Goal: Find specific fact: Find specific fact

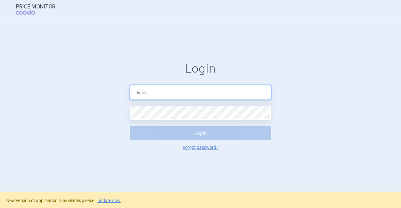
click at [159, 97] on input "text" at bounding box center [200, 92] width 141 height 14
paste input "azEMNZ44WBf.n@2LsryKDzGyo!P6-r"
drag, startPoint x: 258, startPoint y: 92, endPoint x: 189, endPoint y: 93, distance: 69.5
click at [189, 93] on input "sona.tretinova@cogvio.comazEMNZ44WBf.n@2LsryKDzGyo!P6-r" at bounding box center [200, 92] width 141 height 14
type input "[EMAIL_ADDRESS][DOMAIN_NAME]"
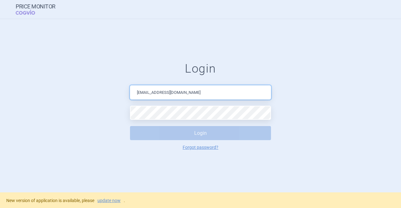
click at [198, 97] on input "[EMAIL_ADDRESS][DOMAIN_NAME]" at bounding box center [200, 92] width 141 height 14
type input "[EMAIL_ADDRESS][DOMAIN_NAME]"
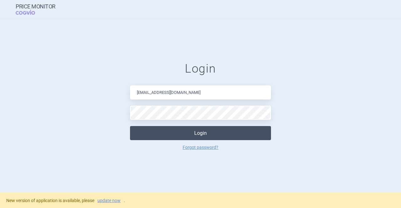
click at [187, 129] on button "Login" at bounding box center [200, 133] width 141 height 14
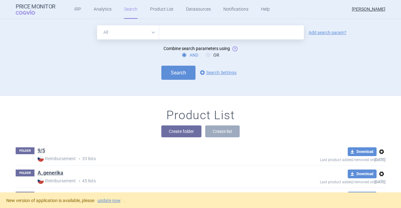
click at [153, 32] on select "All Brand Name ATC Company Active Substance Country Newer than" at bounding box center [128, 32] width 62 height 14
select select "mah"
click at [97, 25] on select "All Brand Name ATC Company Active Substance Country Newer than" at bounding box center [128, 32] width 62 height 14
click at [172, 36] on input "text" at bounding box center [231, 32] width 145 height 14
type input "astellas"
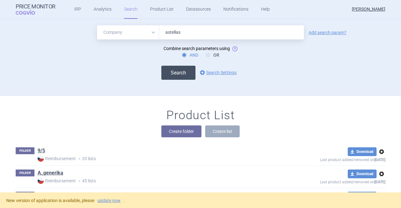
click at [185, 68] on button "Search" at bounding box center [178, 73] width 34 height 14
select select "mah"
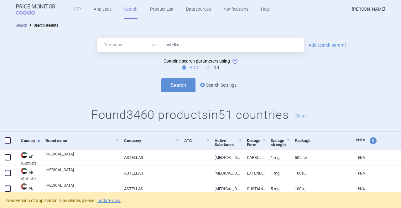
click at [217, 84] on link "options Search Settings" at bounding box center [217, 85] width 38 height 8
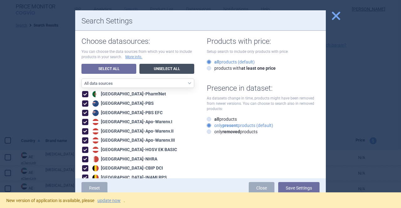
click at [151, 67] on link "Unselect All" at bounding box center [166, 69] width 55 height 10
checkbox input "false"
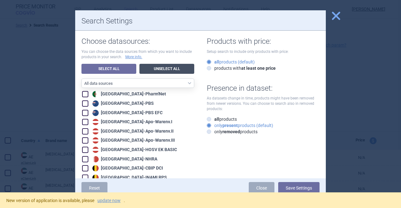
checkbox input "false"
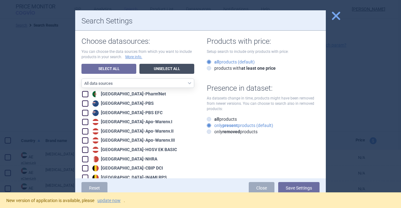
checkbox input "false"
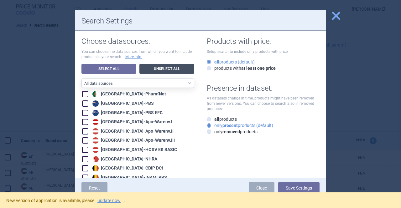
checkbox input "false"
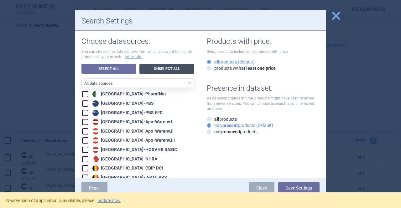
checkbox input "false"
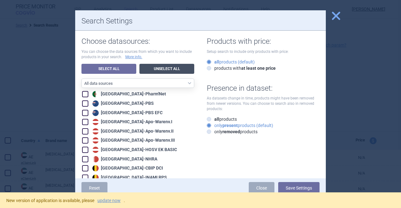
checkbox input "false"
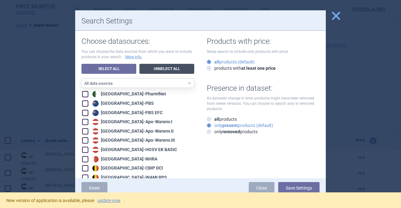
checkbox input "false"
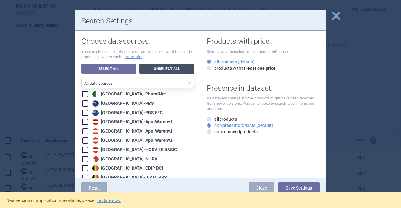
checkbox input "false"
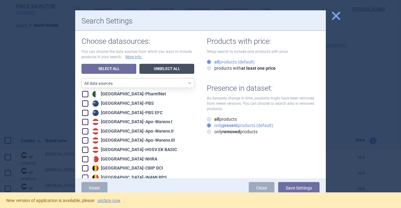
checkbox input "false"
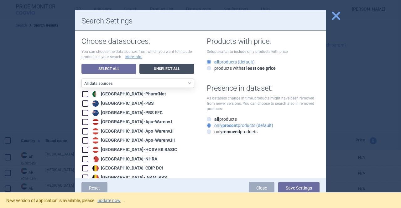
checkbox input "false"
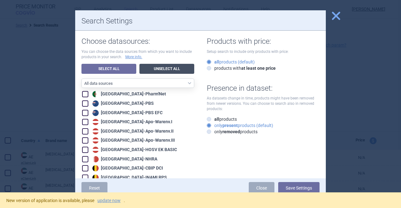
checkbox input "false"
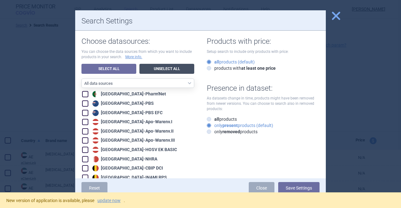
checkbox input "false"
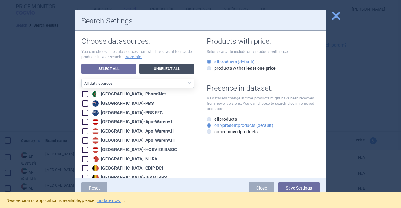
checkbox input "false"
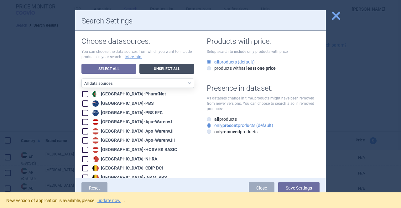
checkbox input "false"
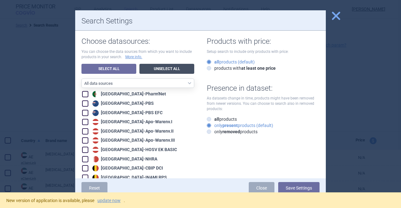
checkbox input "false"
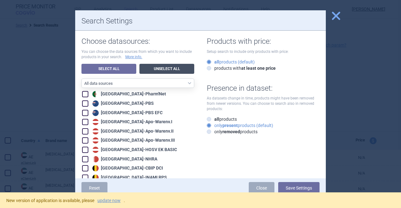
checkbox input "false"
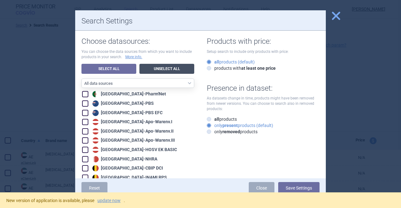
checkbox input "false"
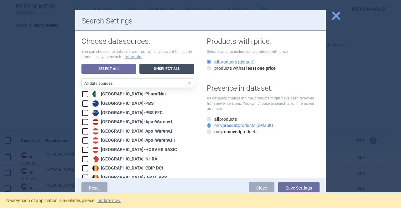
checkbox input "false"
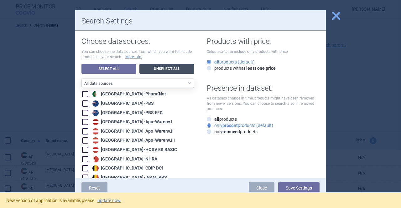
checkbox input "false"
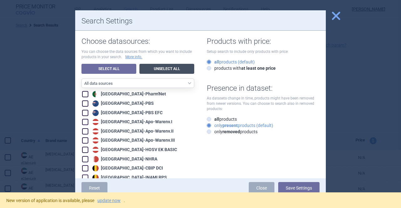
checkbox input "false"
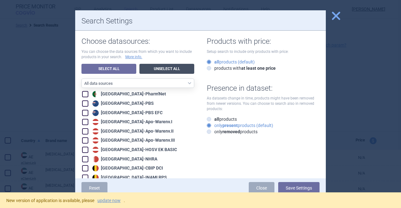
checkbox input "false"
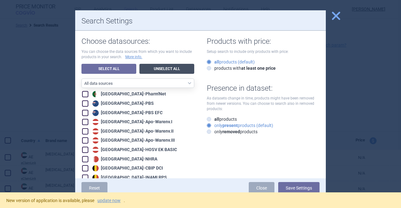
checkbox input "false"
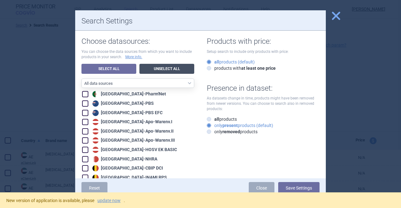
checkbox input "false"
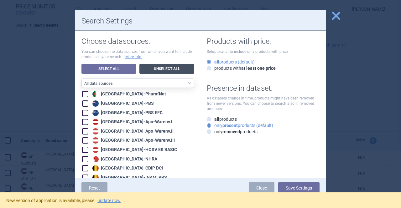
checkbox input "false"
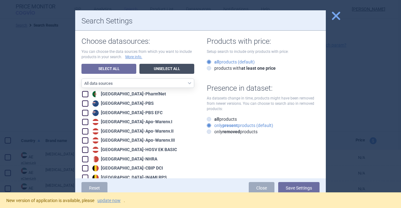
checkbox input "false"
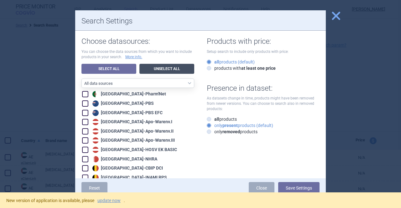
checkbox input "false"
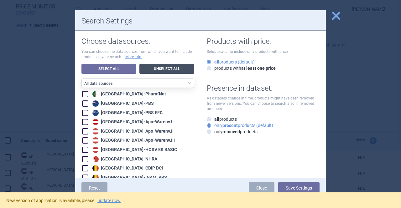
checkbox input "false"
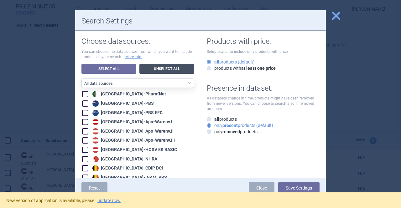
checkbox input "false"
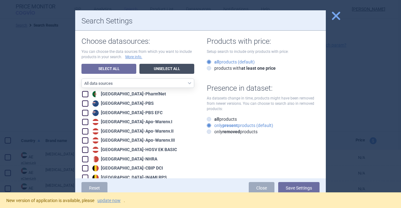
checkbox input "false"
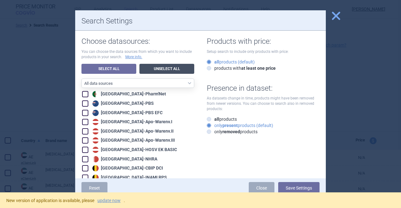
checkbox input "false"
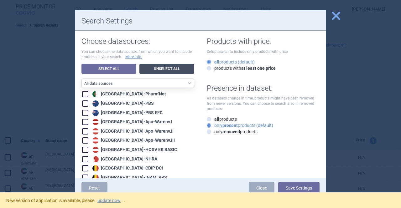
checkbox input "false"
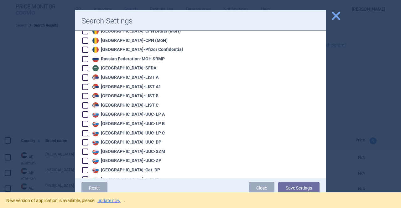
scroll to position [1243, 0]
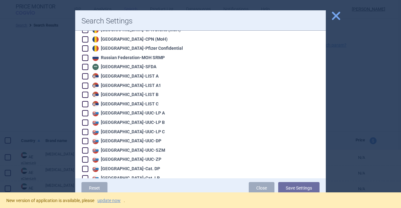
click at [83, 120] on span at bounding box center [85, 123] width 6 height 6
checkbox input "true"
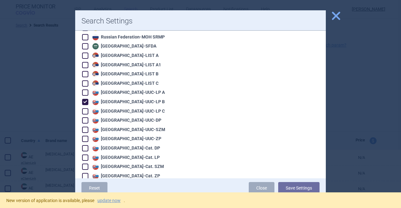
scroll to position [1264, 0]
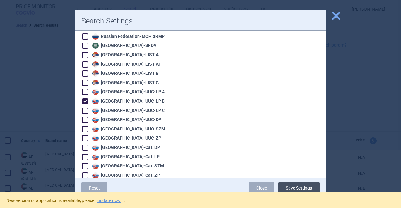
click at [292, 189] on button "Save Settings" at bounding box center [298, 188] width 41 height 12
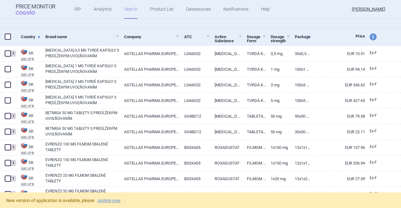
scroll to position [118, 0]
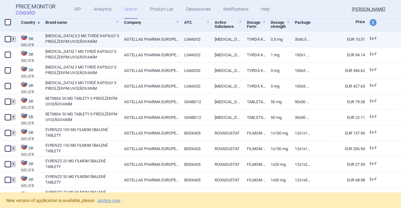
click at [100, 44] on link "[MEDICAL_DATA] 0,5 MG TVRDÉ KAPSULY S PREDĹŽENÝM UVOĽŇOVANÍM" at bounding box center [82, 38] width 74 height 11
select select "EUR"
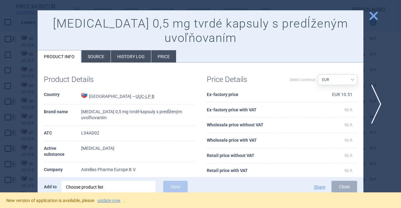
click at [98, 59] on li "Source" at bounding box center [95, 56] width 29 height 12
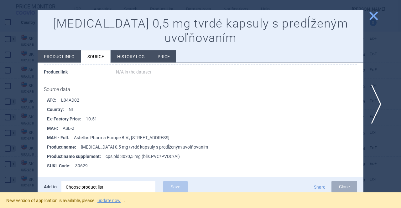
scroll to position [71, 0]
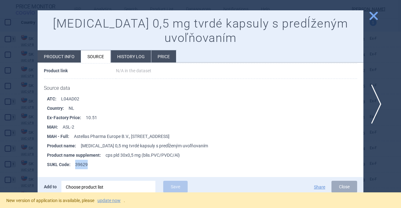
drag, startPoint x: 91, startPoint y: 164, endPoint x: 76, endPoint y: 164, distance: 15.0
click at [76, 164] on li "SUKL Code : 39629" at bounding box center [205, 164] width 316 height 9
copy li "39629"
click at [375, 13] on span "close" at bounding box center [373, 15] width 11 height 11
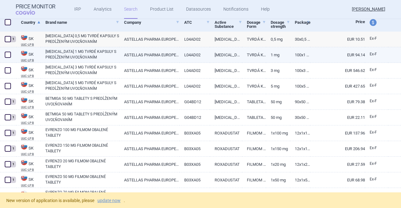
click at [84, 56] on link "[MEDICAL_DATA] 1 MG TVRDÉ KAPSULY S PREDĹŽENÝM UVOĽŇOVANÍM" at bounding box center [82, 54] width 74 height 11
select select "EUR"
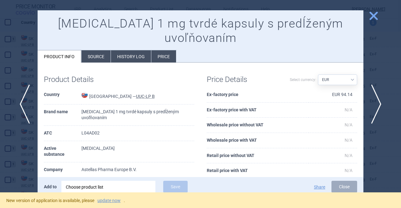
click at [95, 59] on li "Source" at bounding box center [95, 56] width 29 height 12
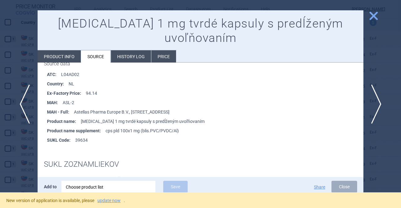
scroll to position [100, 0]
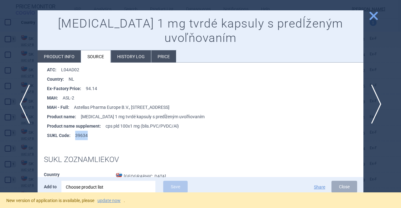
drag, startPoint x: 89, startPoint y: 136, endPoint x: 76, endPoint y: 133, distance: 13.1
click at [76, 133] on li "SUKL Code : 39634" at bounding box center [205, 135] width 316 height 9
copy li "39634"
click at [374, 16] on span "close" at bounding box center [373, 15] width 11 height 11
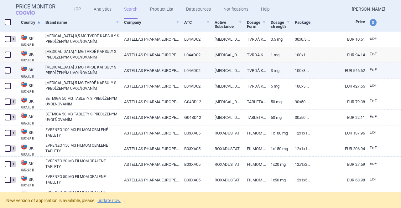
click at [68, 69] on link "[MEDICAL_DATA] 3 MG TVRDÉ KAPSULY S PREDĹŽENÝM UVOĽŇOVANÍM" at bounding box center [82, 69] width 74 height 11
select select "EUR"
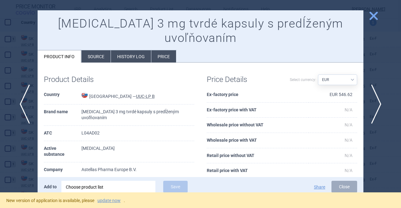
drag, startPoint x: 98, startPoint y: 55, endPoint x: 87, endPoint y: 59, distance: 11.1
click at [87, 59] on li "Source" at bounding box center [95, 56] width 29 height 12
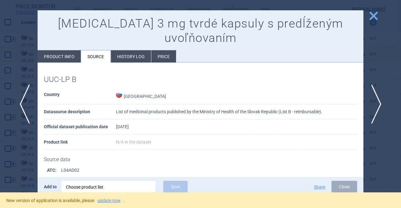
scroll to position [78, 0]
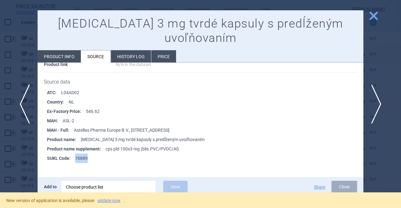
drag, startPoint x: 89, startPoint y: 157, endPoint x: 76, endPoint y: 158, distance: 12.8
click at [76, 158] on li "SUKL Code : 76889" at bounding box center [205, 158] width 316 height 9
copy li "76889"
click at [371, 17] on span "close" at bounding box center [373, 15] width 11 height 11
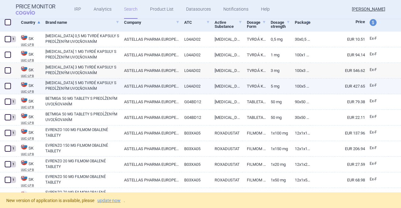
click at [69, 87] on link "[MEDICAL_DATA] 5 MG TVRDÉ KAPSULY S PREDĹŽENÝM UVOĽŇOVANÍM" at bounding box center [82, 85] width 74 height 11
select select "EUR"
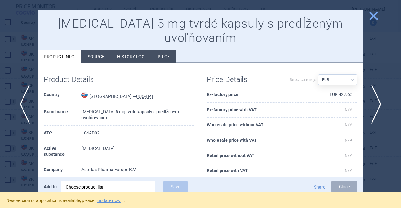
click at [93, 58] on li "Source" at bounding box center [95, 56] width 29 height 12
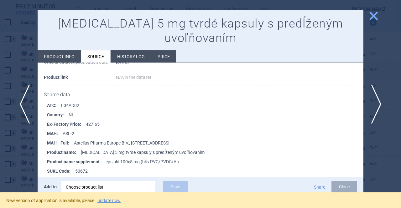
scroll to position [65, 0]
drag, startPoint x: 88, startPoint y: 171, endPoint x: 74, endPoint y: 168, distance: 14.0
click at [74, 168] on li "SUKL Code : 50672" at bounding box center [205, 170] width 316 height 9
copy li "50672"
click at [373, 13] on span "close" at bounding box center [373, 15] width 11 height 11
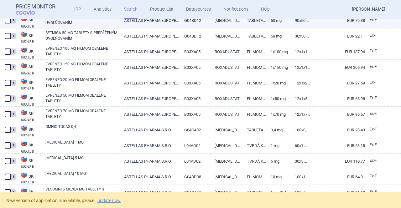
scroll to position [200, 0]
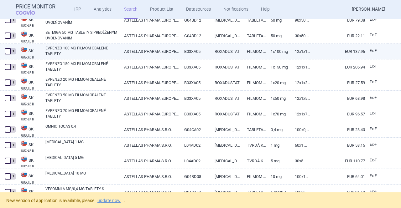
click at [73, 47] on link "EVRENZO 100 MG FILMOM OBALENÉ TABLETY" at bounding box center [82, 50] width 74 height 11
select select "EUR"
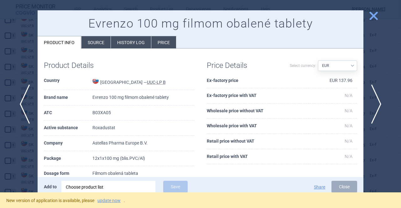
click at [93, 39] on li "Source" at bounding box center [95, 42] width 29 height 12
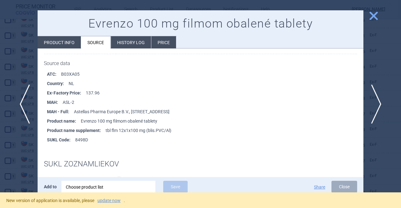
scroll to position [82, 0]
drag, startPoint x: 89, startPoint y: 140, endPoint x: 75, endPoint y: 141, distance: 14.1
click at [75, 141] on li "SUKL Code : 8498D" at bounding box center [205, 139] width 316 height 9
copy li "8498D"
click at [375, 18] on span "close" at bounding box center [373, 15] width 11 height 11
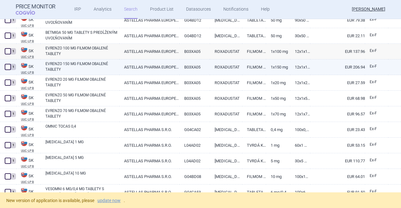
click at [72, 63] on link "EVRENZO 150 MG FILMOM OBALENÉ TABLETY" at bounding box center [82, 66] width 74 height 11
select select "EUR"
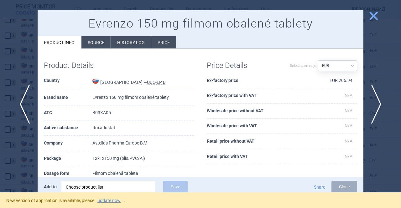
click at [87, 44] on li "Source" at bounding box center [95, 42] width 29 height 12
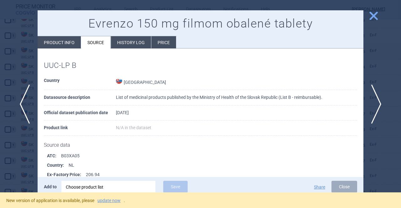
scroll to position [93, 0]
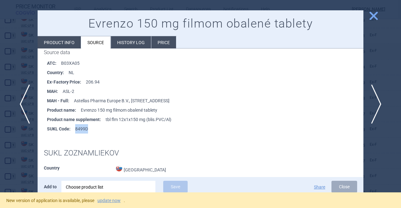
drag, startPoint x: 89, startPoint y: 129, endPoint x: 76, endPoint y: 131, distance: 13.3
click at [76, 131] on li "SUKL Code : 8499D" at bounding box center [205, 128] width 316 height 9
copy li "8499D"
click at [376, 13] on span "close" at bounding box center [373, 15] width 11 height 11
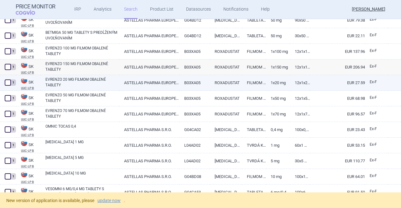
click at [74, 80] on link "EVRENZO 20 MG FILMOM OBALENÉ TABLETY" at bounding box center [82, 82] width 74 height 11
select select "EUR"
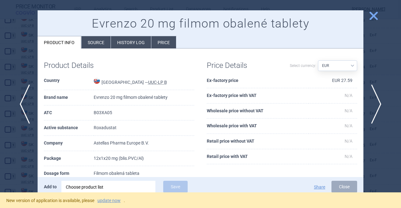
click at [94, 44] on li "Source" at bounding box center [95, 42] width 29 height 12
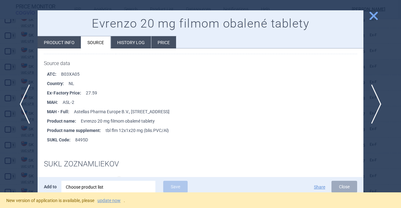
scroll to position [82, 0]
drag, startPoint x: 88, startPoint y: 139, endPoint x: 75, endPoint y: 140, distance: 12.9
click at [75, 140] on li "SUKL Code : 8495D" at bounding box center [205, 139] width 316 height 9
copy li "8495D"
click at [373, 13] on span "close" at bounding box center [373, 15] width 11 height 11
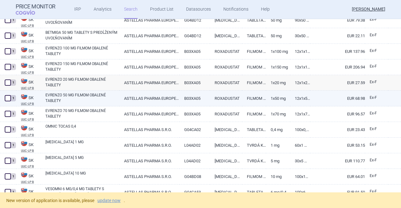
click at [72, 97] on link "EVRENZO 50 MG FILMOM OBALENÉ TABLETY" at bounding box center [82, 97] width 74 height 11
select select "EUR"
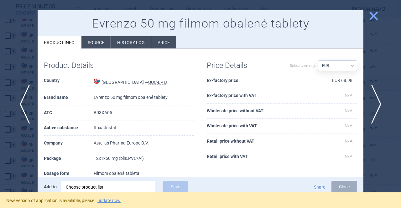
click at [101, 44] on li "Source" at bounding box center [95, 42] width 29 height 12
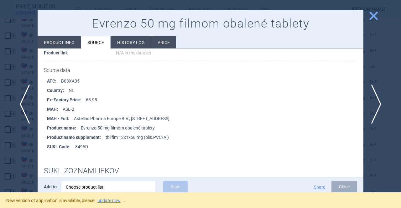
scroll to position [75, 0]
drag, startPoint x: 90, startPoint y: 145, endPoint x: 74, endPoint y: 146, distance: 16.0
click at [74, 146] on li "SUKL Code : 8496D" at bounding box center [205, 145] width 316 height 9
copy li "8496D"
click at [373, 15] on span "close" at bounding box center [373, 15] width 11 height 11
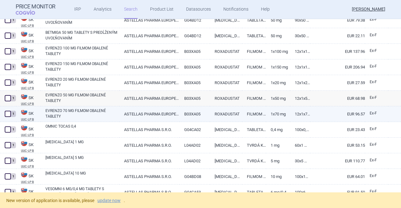
click at [90, 113] on link "EVRENZO 70 MG FILMOM OBALENÉ TABLETY" at bounding box center [82, 113] width 74 height 11
select select "EUR"
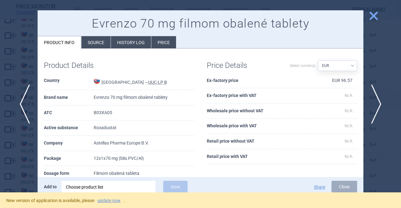
scroll to position [66, 0]
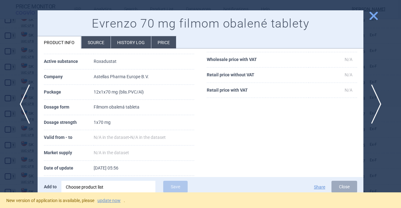
click at [95, 47] on li "Source" at bounding box center [95, 42] width 29 height 12
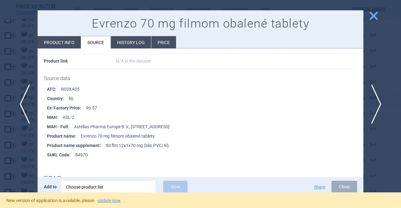
scroll to position [67, 0]
drag, startPoint x: 88, startPoint y: 154, endPoint x: 75, endPoint y: 155, distance: 13.2
click at [75, 155] on li "SUKL Code : 8497D" at bounding box center [205, 154] width 316 height 9
copy li "8497D"
click at [373, 15] on span "close" at bounding box center [373, 15] width 11 height 11
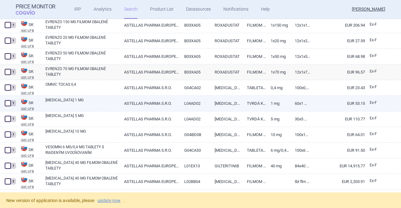
scroll to position [259, 0]
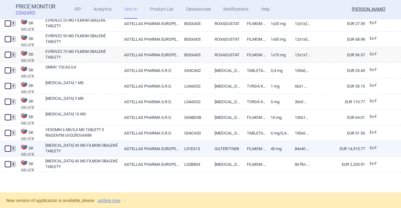
click at [68, 145] on link "[MEDICAL_DATA] 40 MG FILMOM OBALENÉ TABLETY" at bounding box center [82, 148] width 74 height 11
select select "EUR"
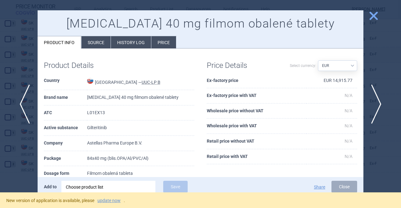
click at [90, 42] on li "Source" at bounding box center [95, 42] width 29 height 12
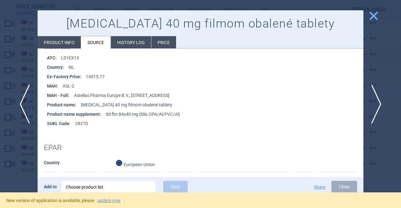
scroll to position [100, 0]
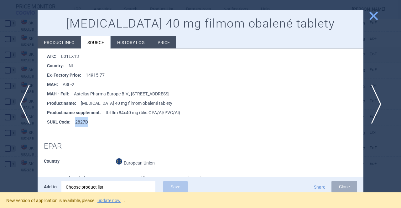
drag, startPoint x: 87, startPoint y: 122, endPoint x: 75, endPoint y: 124, distance: 12.3
click at [75, 124] on li "SUKL Code : 2827D" at bounding box center [205, 121] width 316 height 9
copy li "2827D"
click at [375, 13] on span "close" at bounding box center [373, 15] width 11 height 11
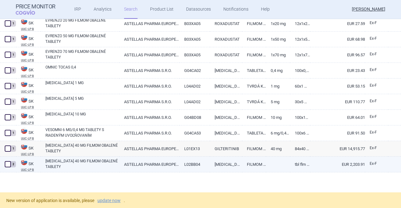
click at [62, 162] on link "[MEDICAL_DATA] 40 MG FILMOM OBALENÉ TABLETY" at bounding box center [82, 163] width 74 height 11
select select "EUR"
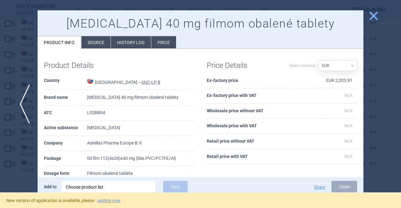
click at [93, 47] on li "Source" at bounding box center [95, 42] width 29 height 12
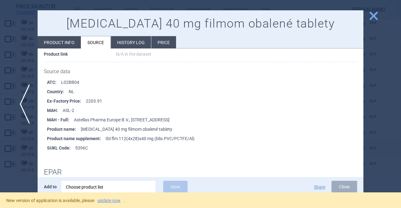
scroll to position [74, 0]
drag, startPoint x: 87, startPoint y: 147, endPoint x: 75, endPoint y: 147, distance: 11.6
click at [75, 147] on li "SUKL Code : 5396C" at bounding box center [205, 147] width 316 height 9
click at [372, 14] on span "close" at bounding box center [373, 15] width 11 height 11
